Goal: Register for event/course

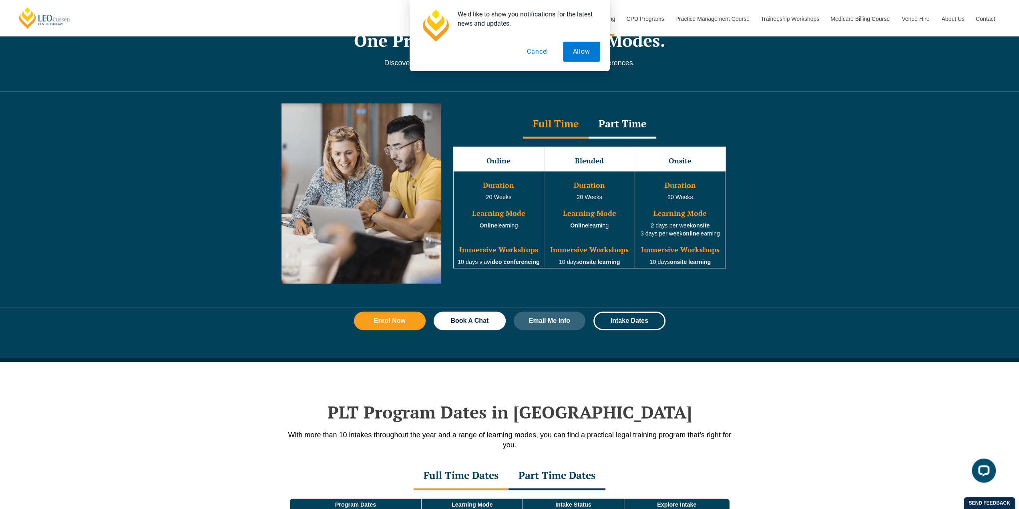
click at [709, 370] on div at bounding box center [510, 378] width 457 height 32
click at [615, 120] on div "Part Time" at bounding box center [623, 125] width 68 height 28
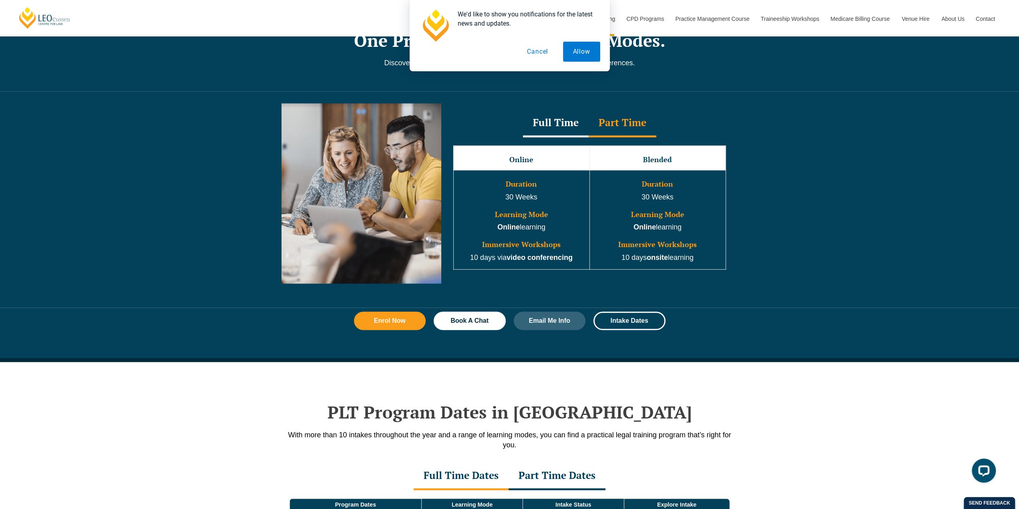
click at [551, 116] on div "Full Time" at bounding box center [556, 123] width 66 height 28
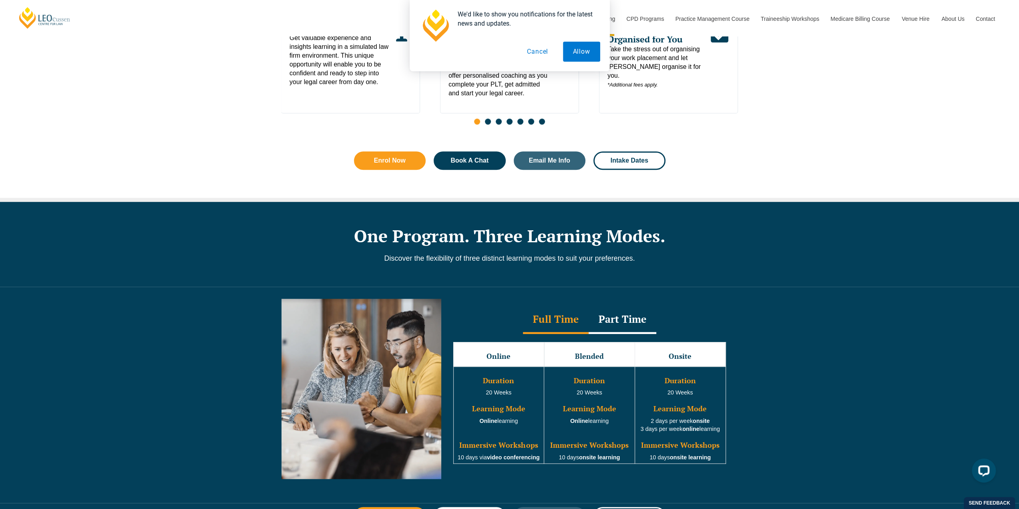
scroll to position [481, 0]
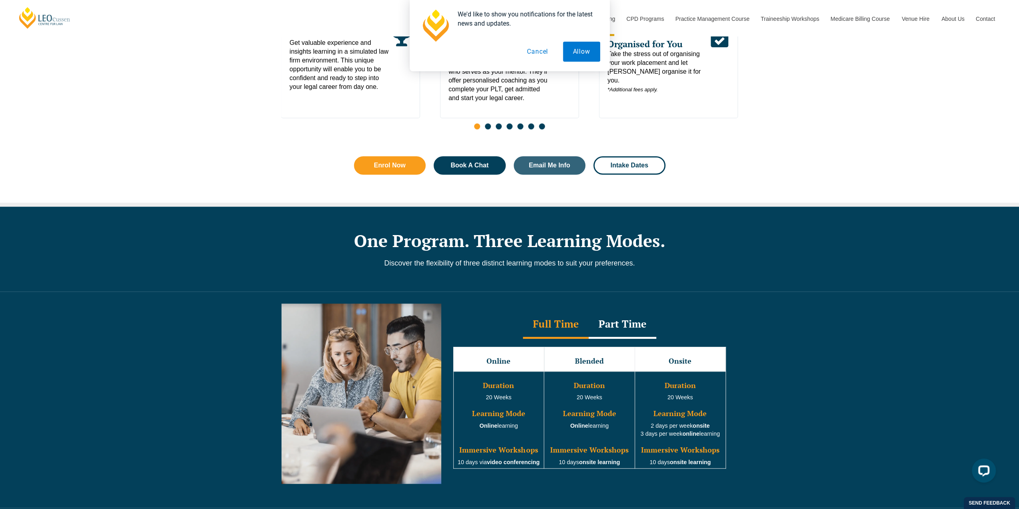
click at [538, 56] on button "Cancel" at bounding box center [537, 52] width 41 height 20
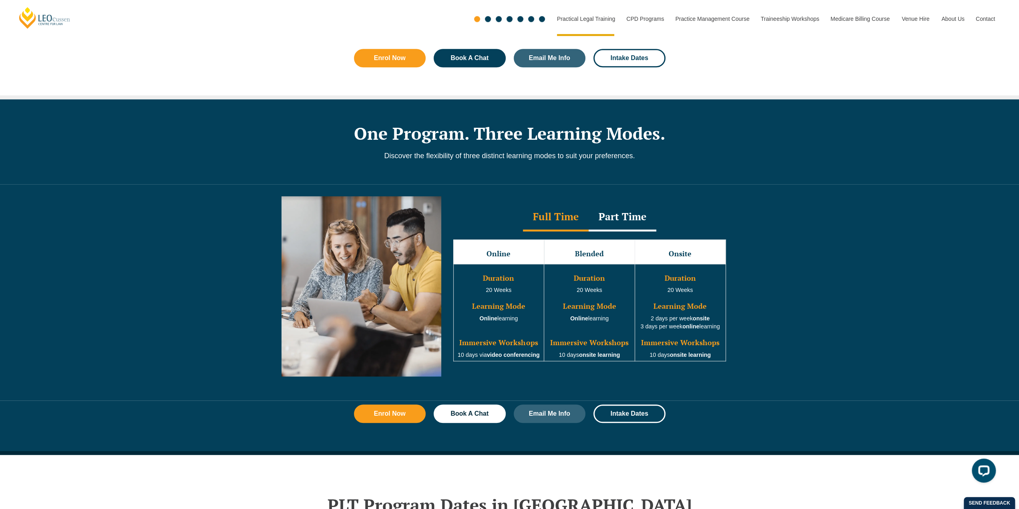
scroll to position [601, 0]
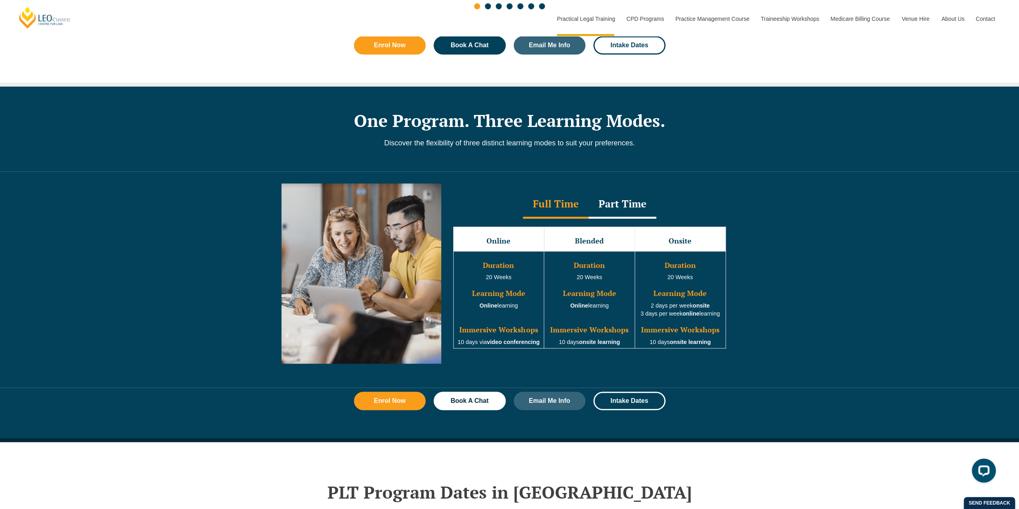
click at [612, 199] on div "Part Time" at bounding box center [623, 205] width 68 height 28
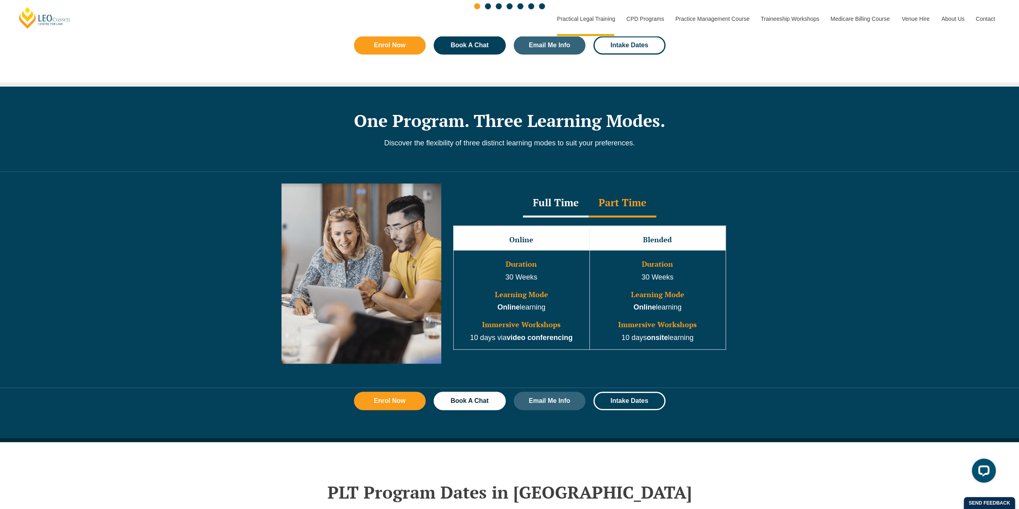
click at [574, 199] on div "Full Time" at bounding box center [556, 203] width 66 height 28
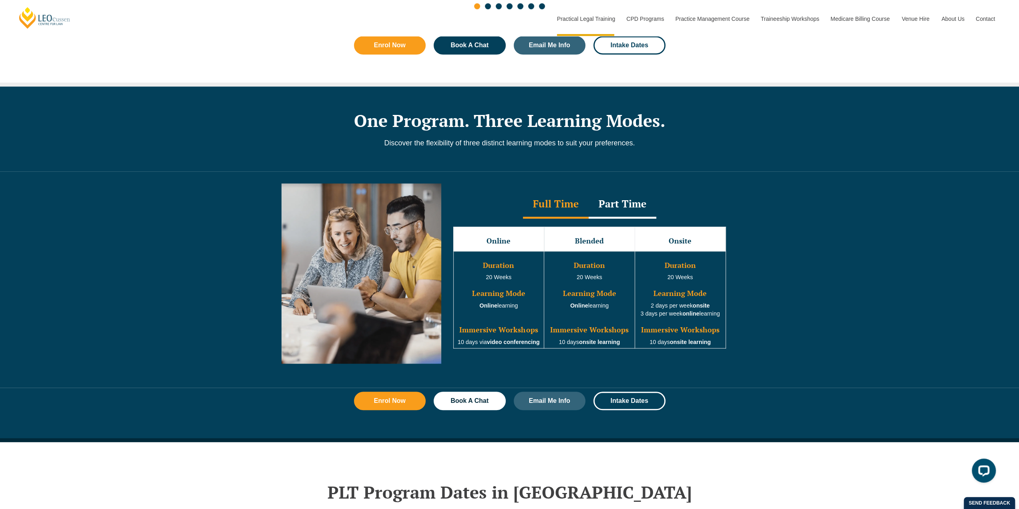
click at [612, 194] on div "Part Time" at bounding box center [623, 205] width 68 height 28
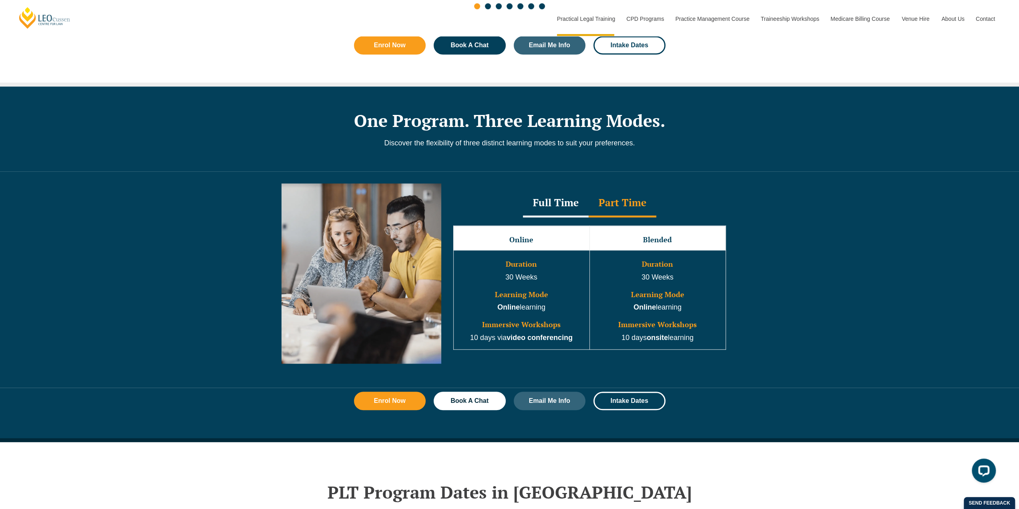
click at [570, 200] on div "Full Time" at bounding box center [556, 203] width 66 height 28
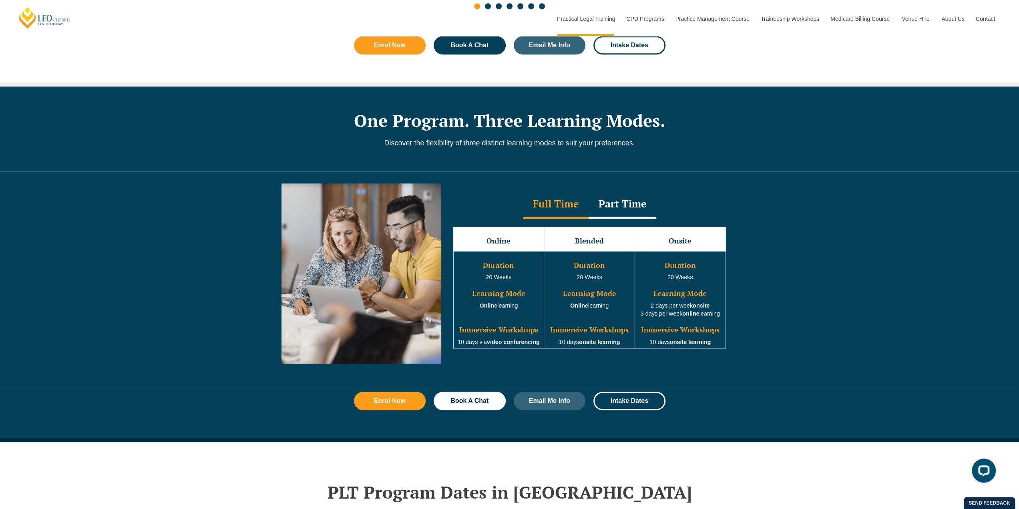
click at [616, 191] on div "Part Time" at bounding box center [623, 205] width 68 height 28
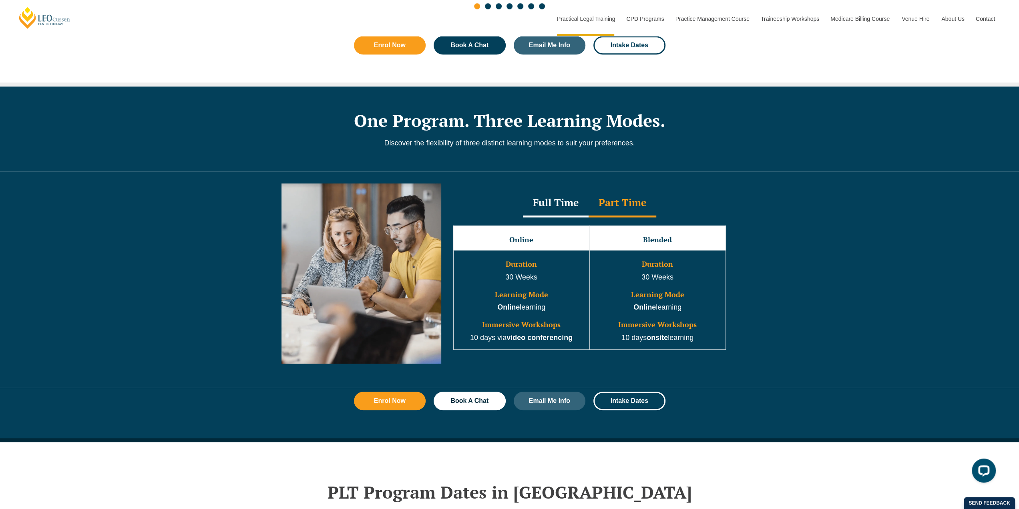
click at [570, 197] on div "Full Time" at bounding box center [556, 203] width 66 height 28
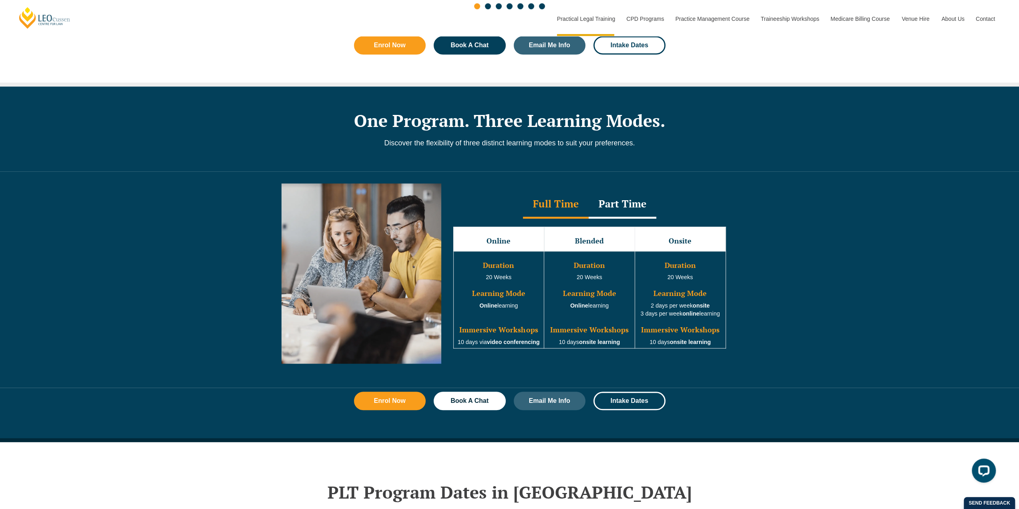
click at [622, 191] on div "Part Time" at bounding box center [623, 205] width 68 height 28
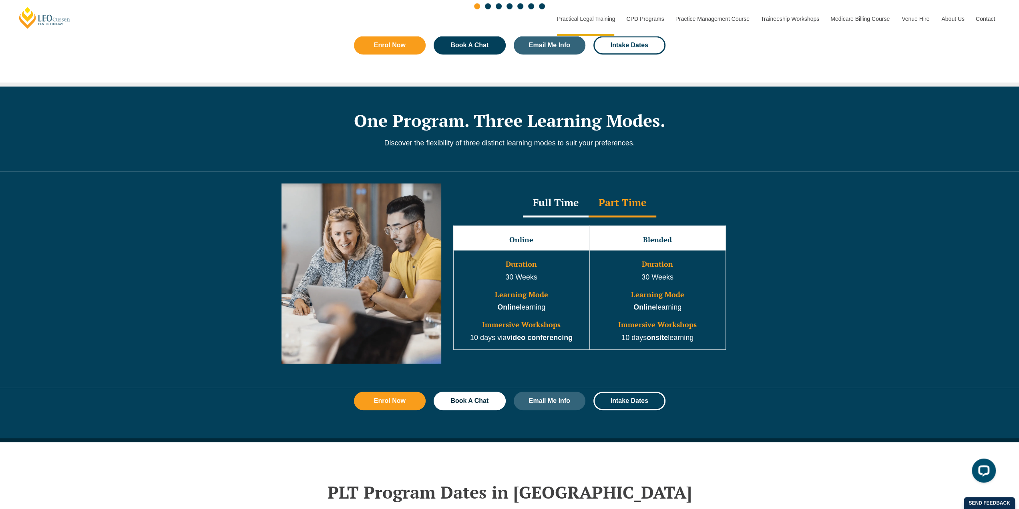
click at [555, 194] on div "Full Time" at bounding box center [556, 203] width 66 height 28
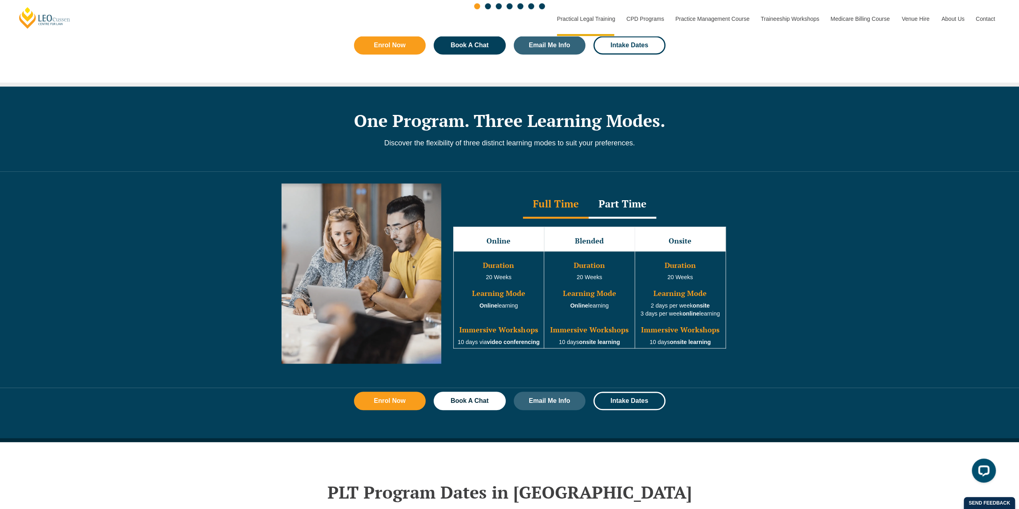
click at [620, 196] on div "Part Time" at bounding box center [623, 205] width 68 height 28
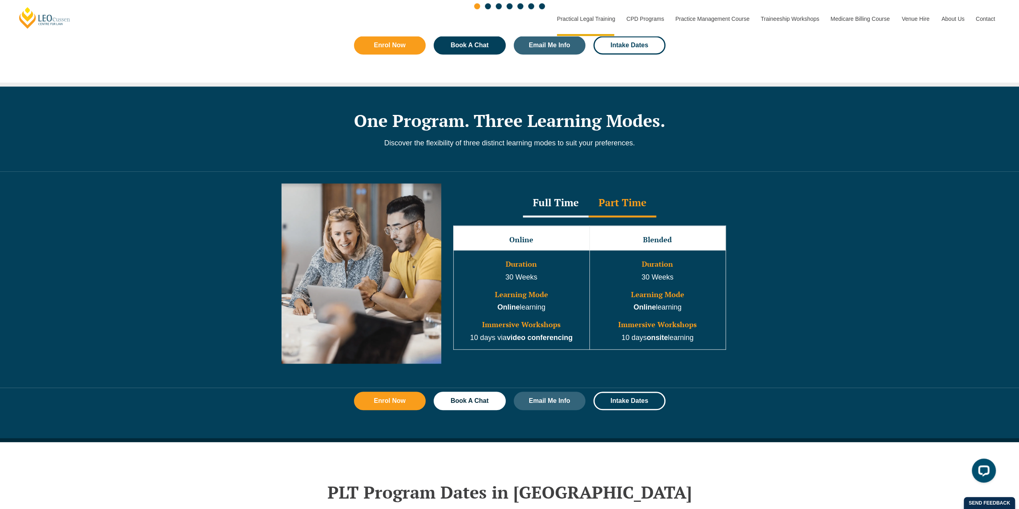
click at [547, 200] on div "Full Time" at bounding box center [556, 203] width 66 height 28
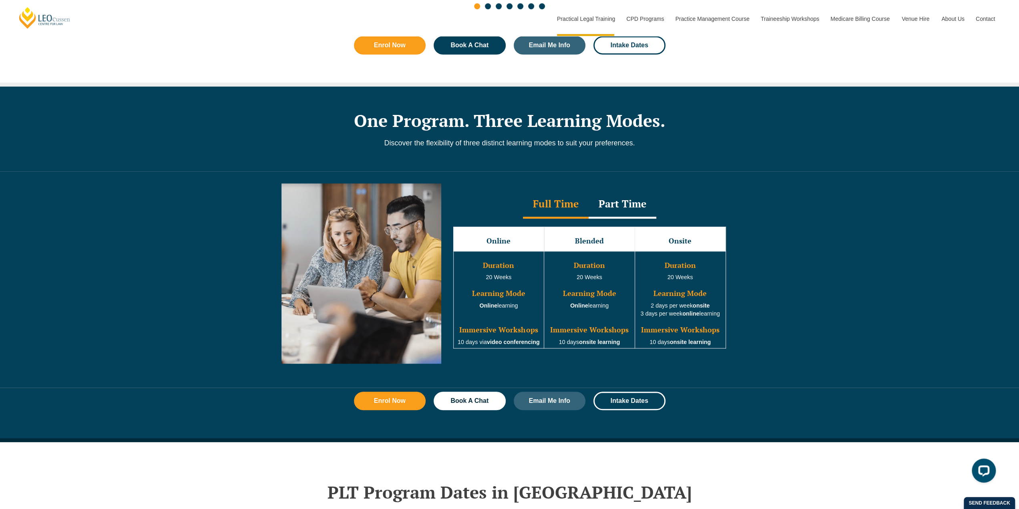
click at [625, 195] on div "Part Time" at bounding box center [623, 205] width 68 height 28
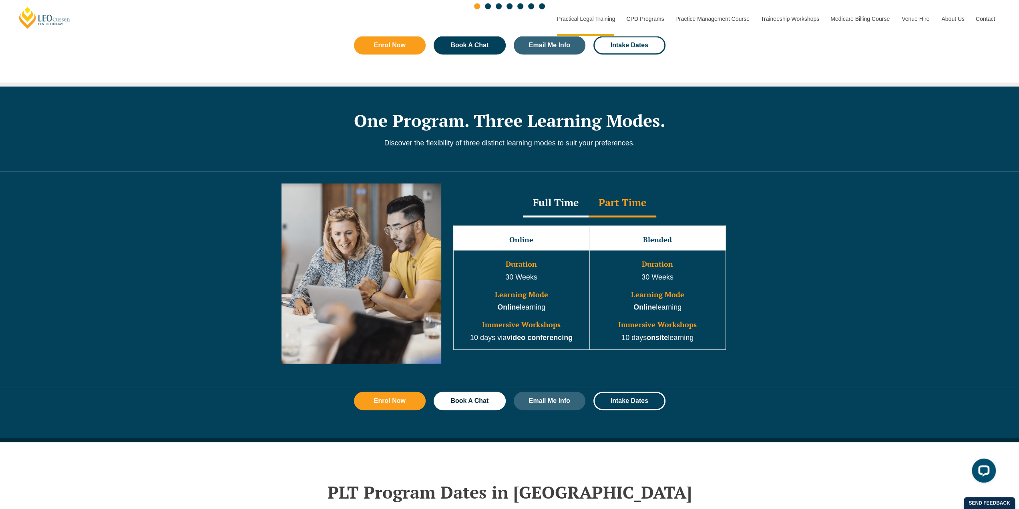
click at [566, 197] on div "Full Time" at bounding box center [556, 203] width 66 height 28
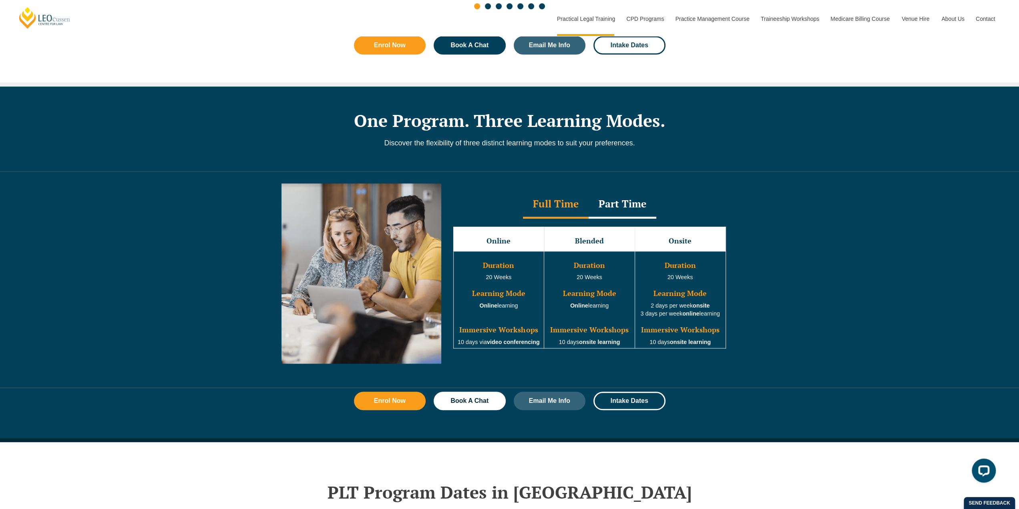
click at [628, 199] on div "Part Time" at bounding box center [623, 205] width 68 height 28
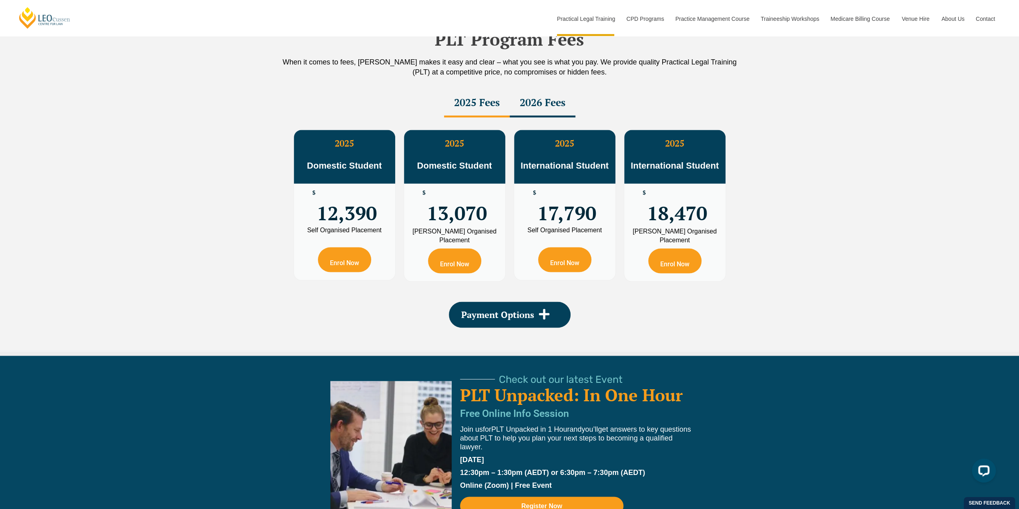
scroll to position [1402, 0]
click at [447, 249] on link "Enrol Now" at bounding box center [454, 261] width 53 height 25
